Goal: Information Seeking & Learning: Learn about a topic

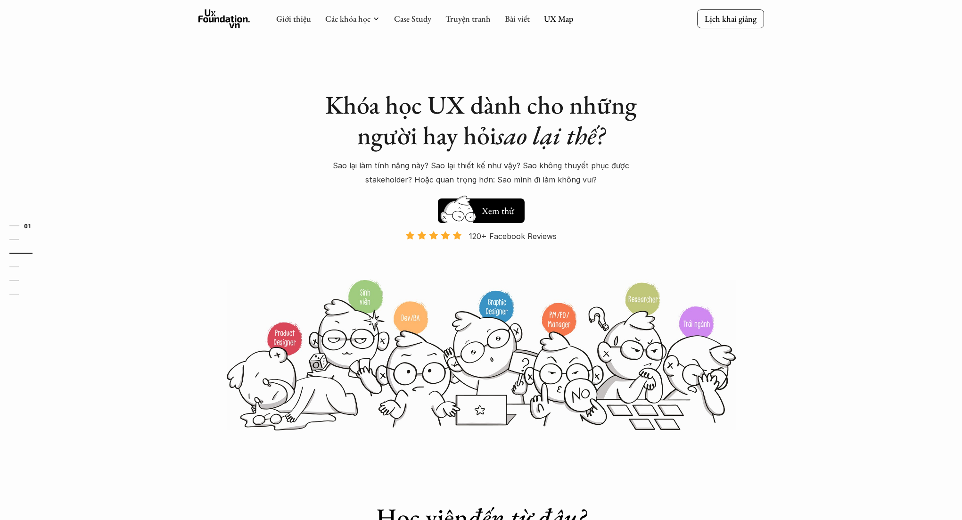
scroll to position [1035, 0]
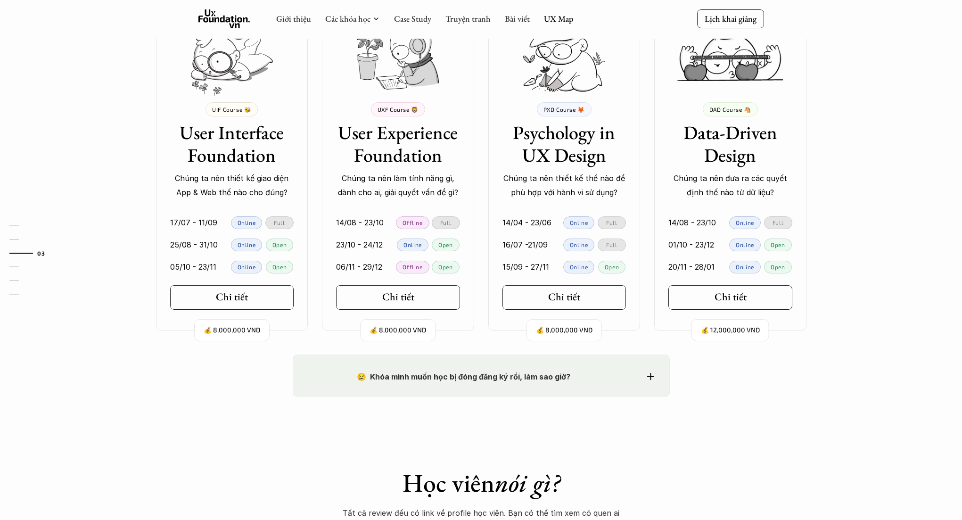
click at [861, 176] on div "Ở đây dạy gì thế? 🧠 So sánh các khóa Mỗi khóa học tập trung vào những nhóm đối …" at bounding box center [481, 92] width 962 height 523
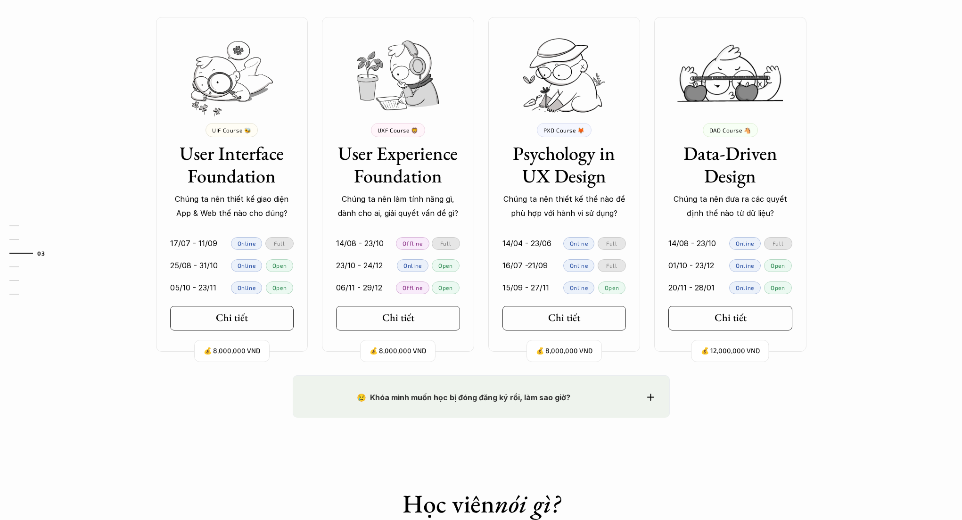
scroll to position [863, 0]
click at [867, 175] on div "Ở đây dạy gì thế? 🧠 So sánh các khóa Mỗi khóa học tập trung vào những nhóm đối …" at bounding box center [481, 113] width 962 height 523
click at [823, 192] on div "Ở đây dạy gì thế? 🧠 So sánh các khóa Mỗi khóa học tập trung vào những nhóm đối …" at bounding box center [481, 113] width 962 height 523
click at [830, 195] on div "Ở đây dạy gì thế? 🧠 So sánh các khóa Mỗi khóa học tập trung vào những nhóm đối …" at bounding box center [481, 113] width 962 height 523
click at [405, 129] on p "UXF Course 🦁" at bounding box center [397, 129] width 41 height 7
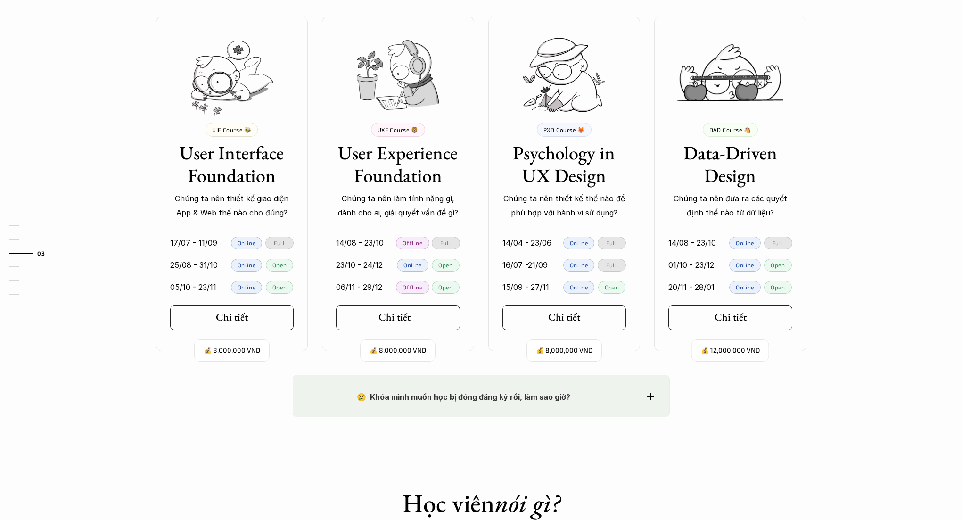
click at [418, 315] on icon at bounding box center [419, 318] width 8 height 8
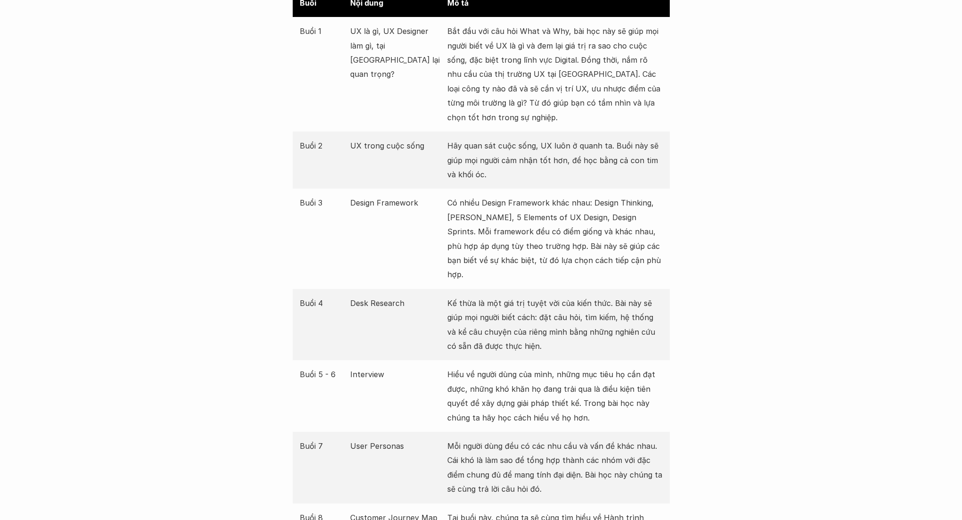
scroll to position [1146, 0]
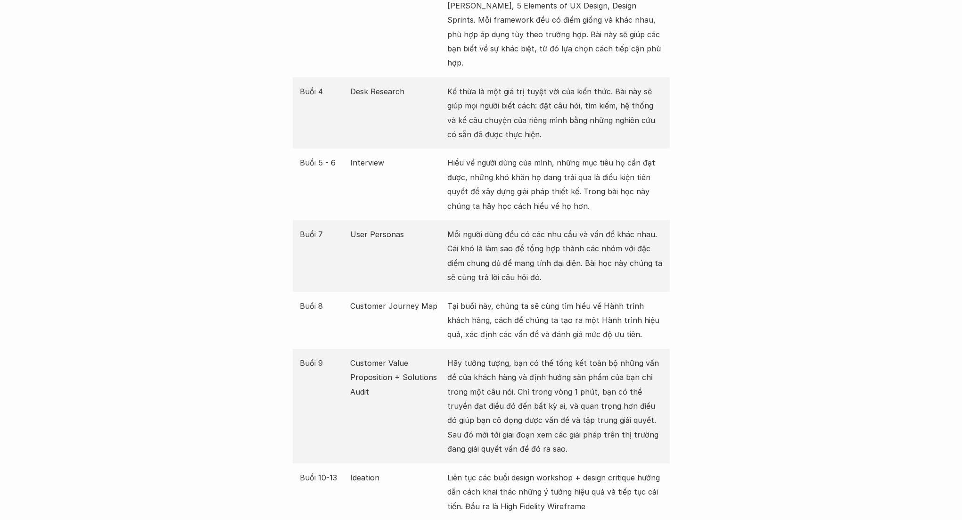
scroll to position [1344, 0]
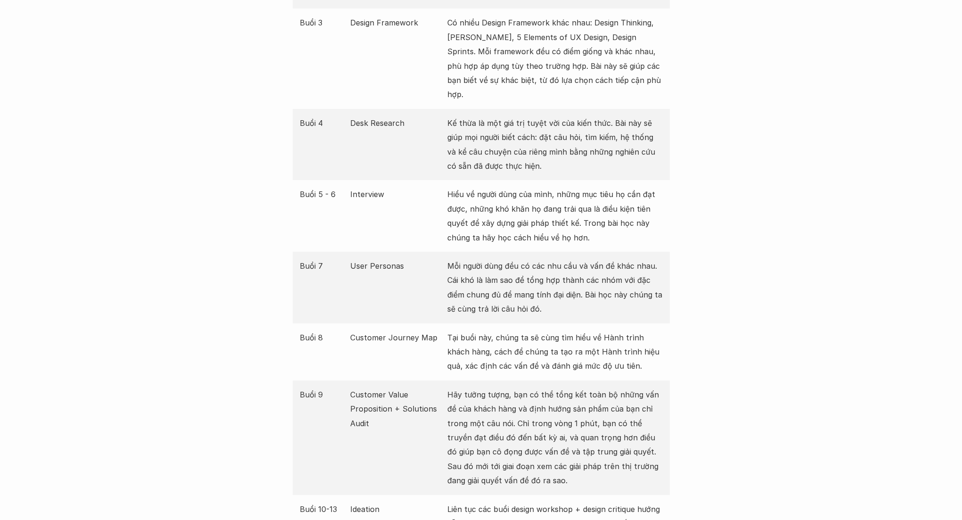
scroll to position [1314, 0]
